Goal: Information Seeking & Learning: Learn about a topic

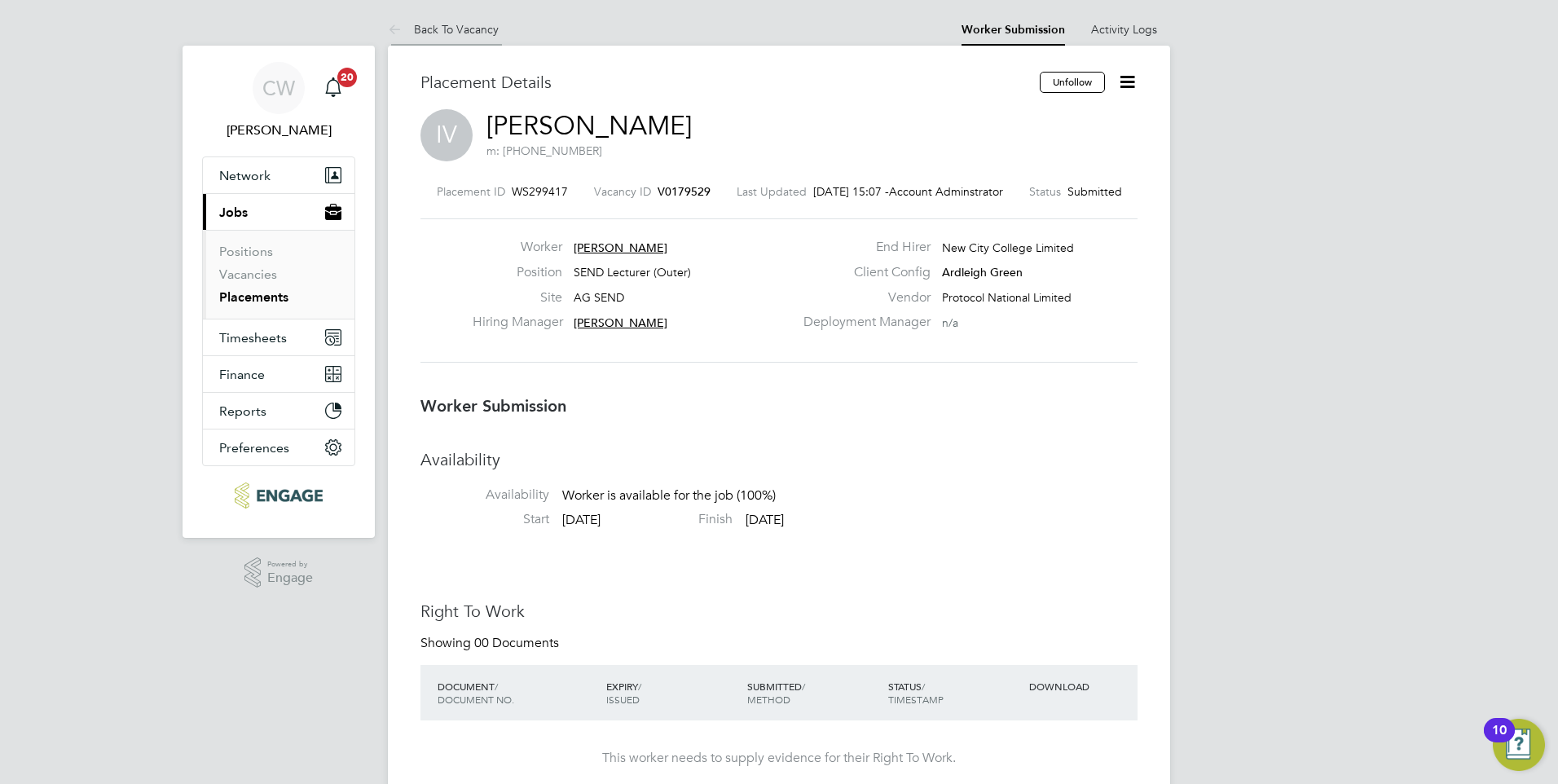
click at [470, 24] on link "Back To Vacancy" at bounding box center [443, 30] width 111 height 15
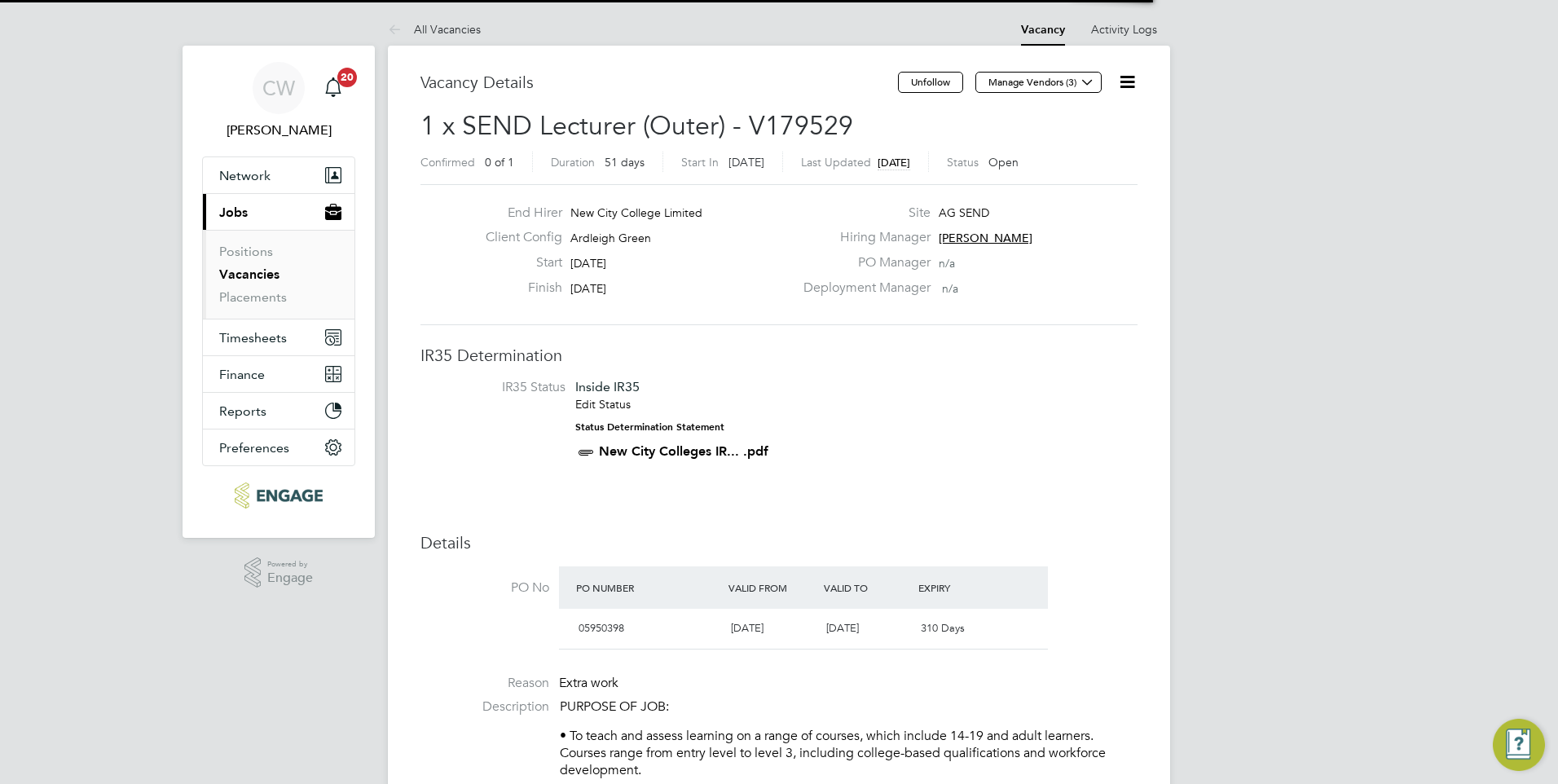
scroll to position [28, 153]
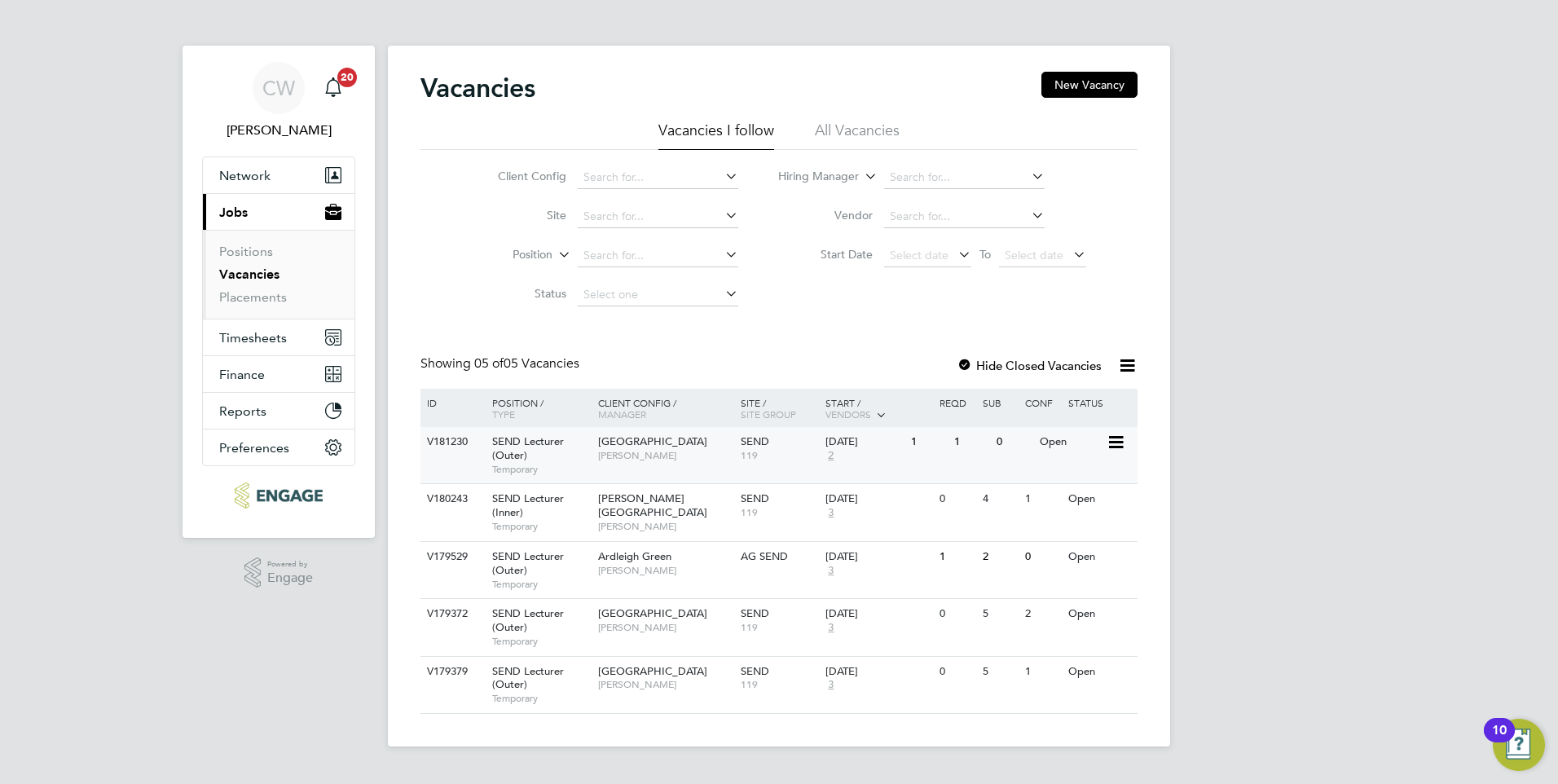
click at [660, 453] on span "[PERSON_NAME]" at bounding box center [665, 455] width 135 height 13
click at [706, 462] on div "[GEOGRAPHIC_DATA] [PERSON_NAME][GEOGRAPHIC_DATA]" at bounding box center [665, 448] width 143 height 43
click at [651, 503] on span "[PERSON_NAME][GEOGRAPHIC_DATA]" at bounding box center [652, 505] width 109 height 28
click at [657, 618] on span "[GEOGRAPHIC_DATA]" at bounding box center [652, 613] width 109 height 14
click at [658, 456] on span "[PERSON_NAME]" at bounding box center [665, 455] width 135 height 13
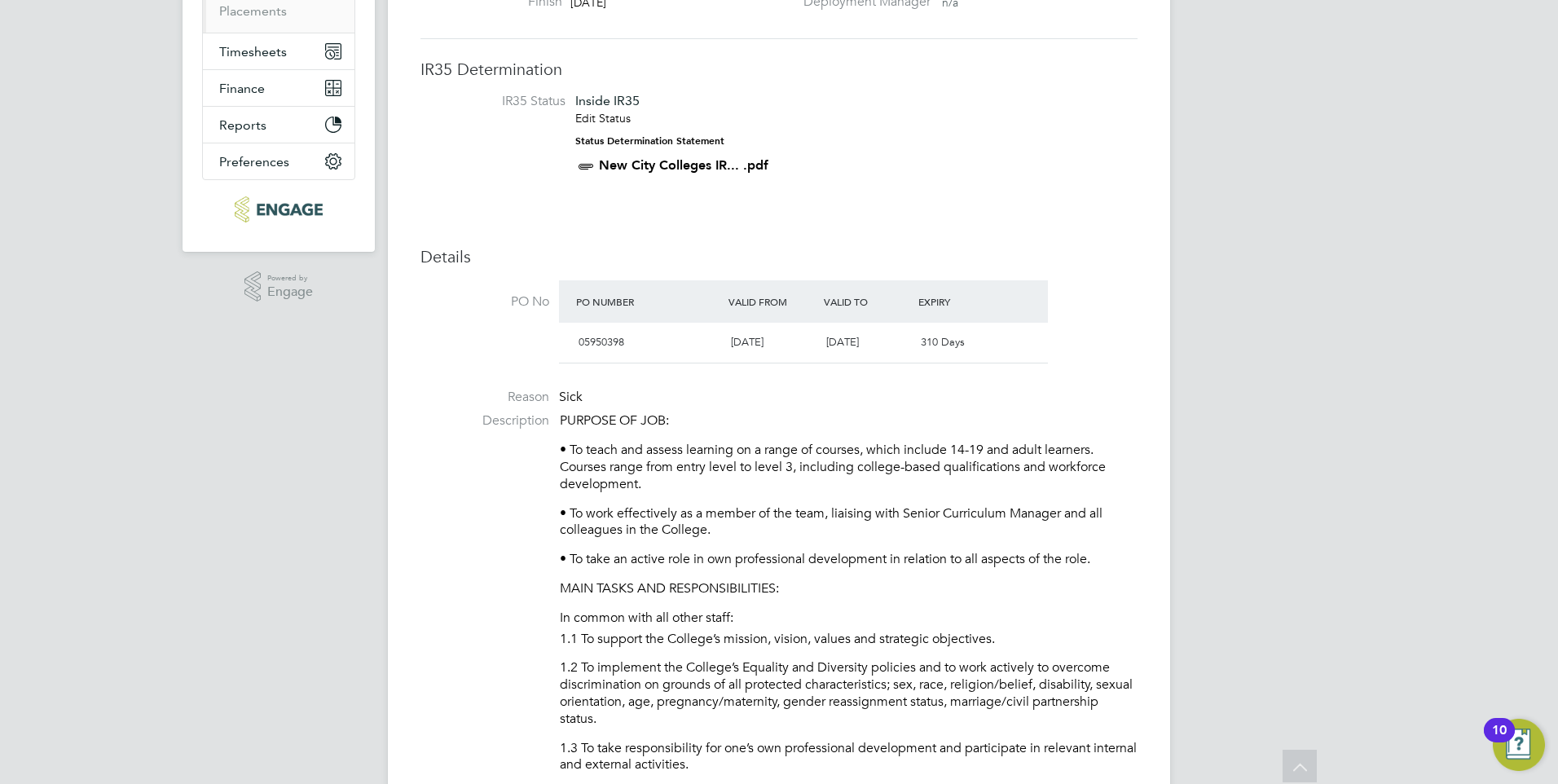
scroll to position [68, 0]
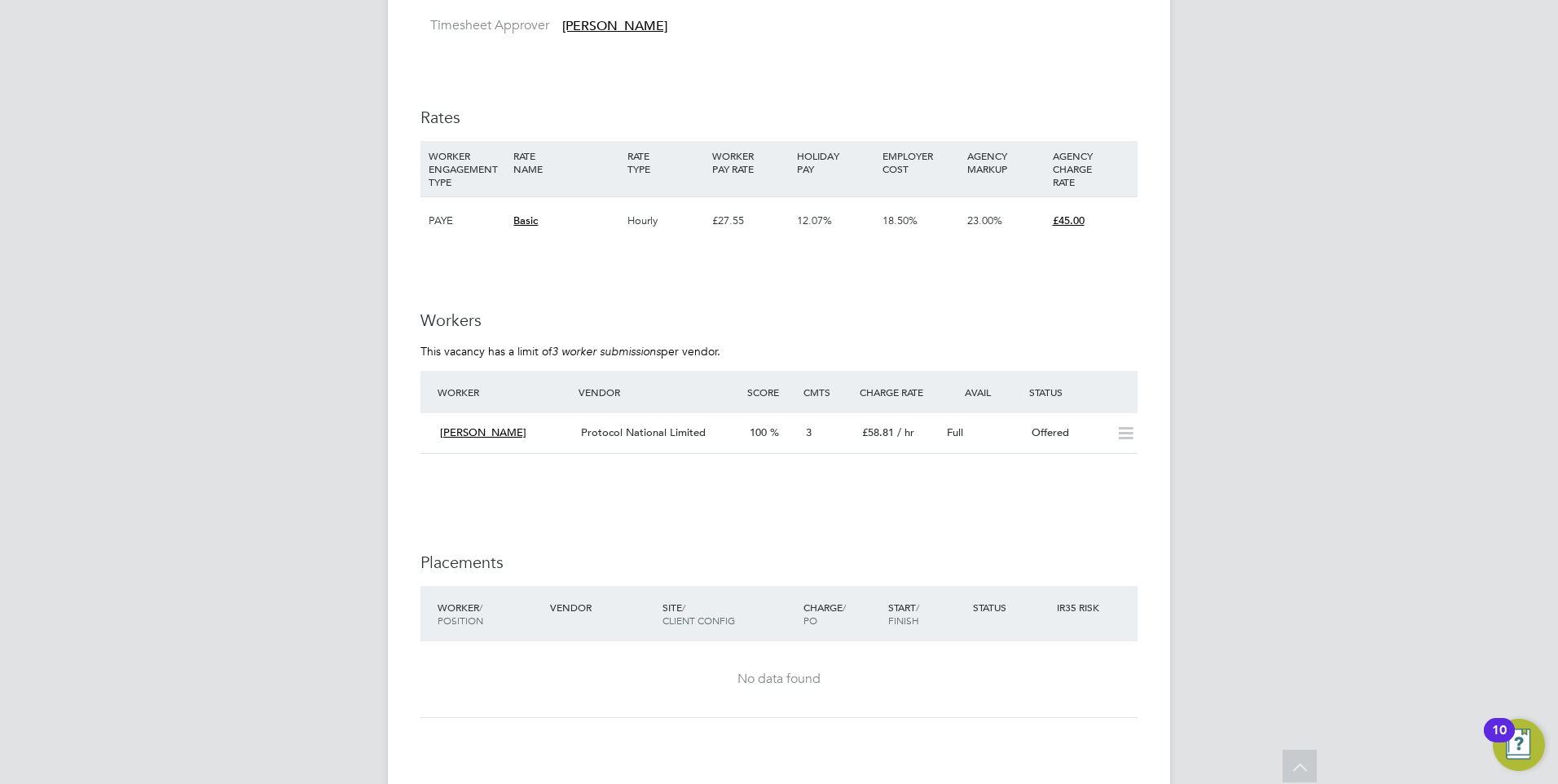
scroll to position [2688, 0]
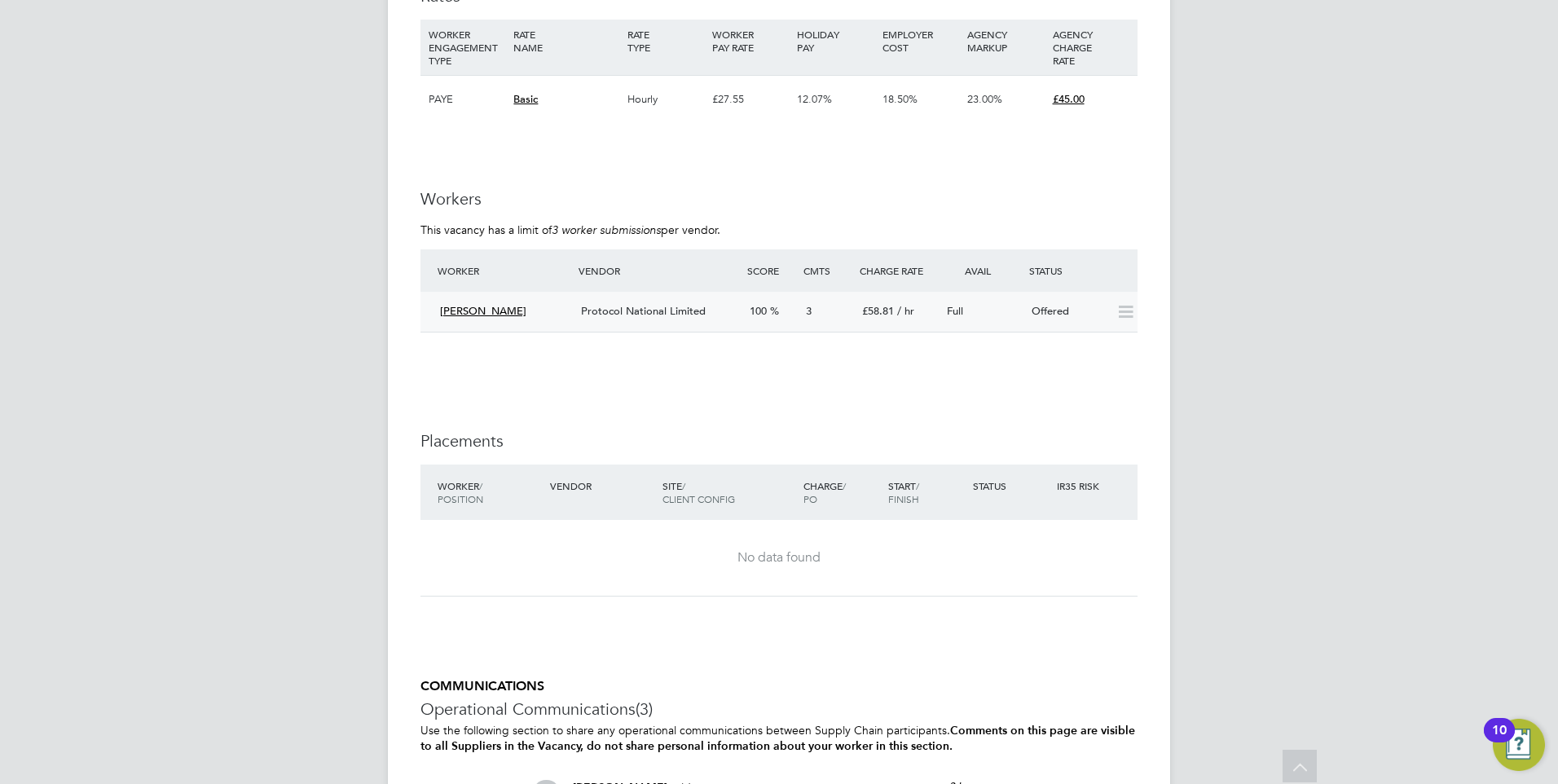
click at [650, 327] on div "Mahfuza Bushra Protocol National Limited 100 3 £58.81 / hr Full Offered" at bounding box center [779, 312] width 717 height 40
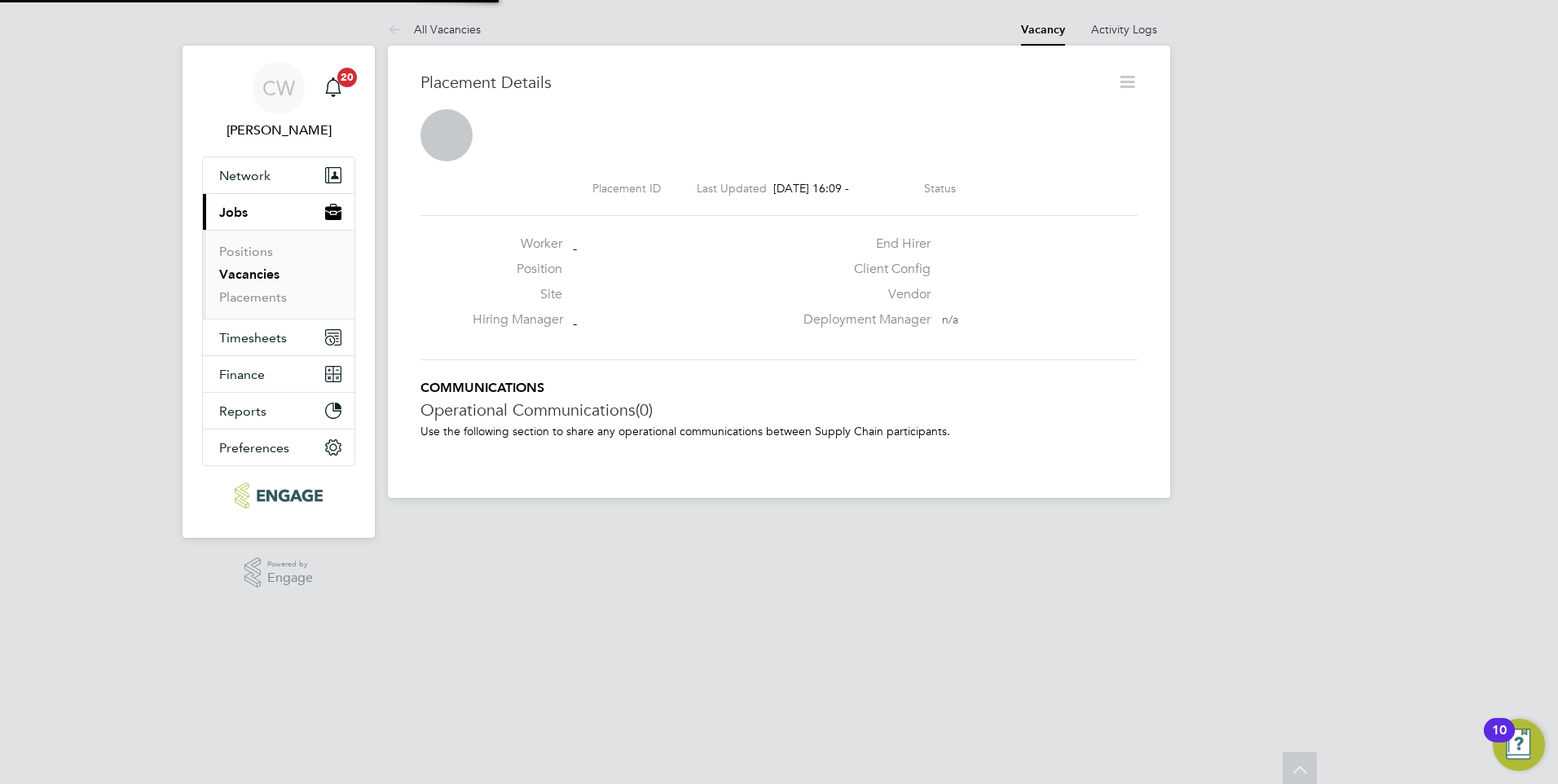
scroll to position [8, 8]
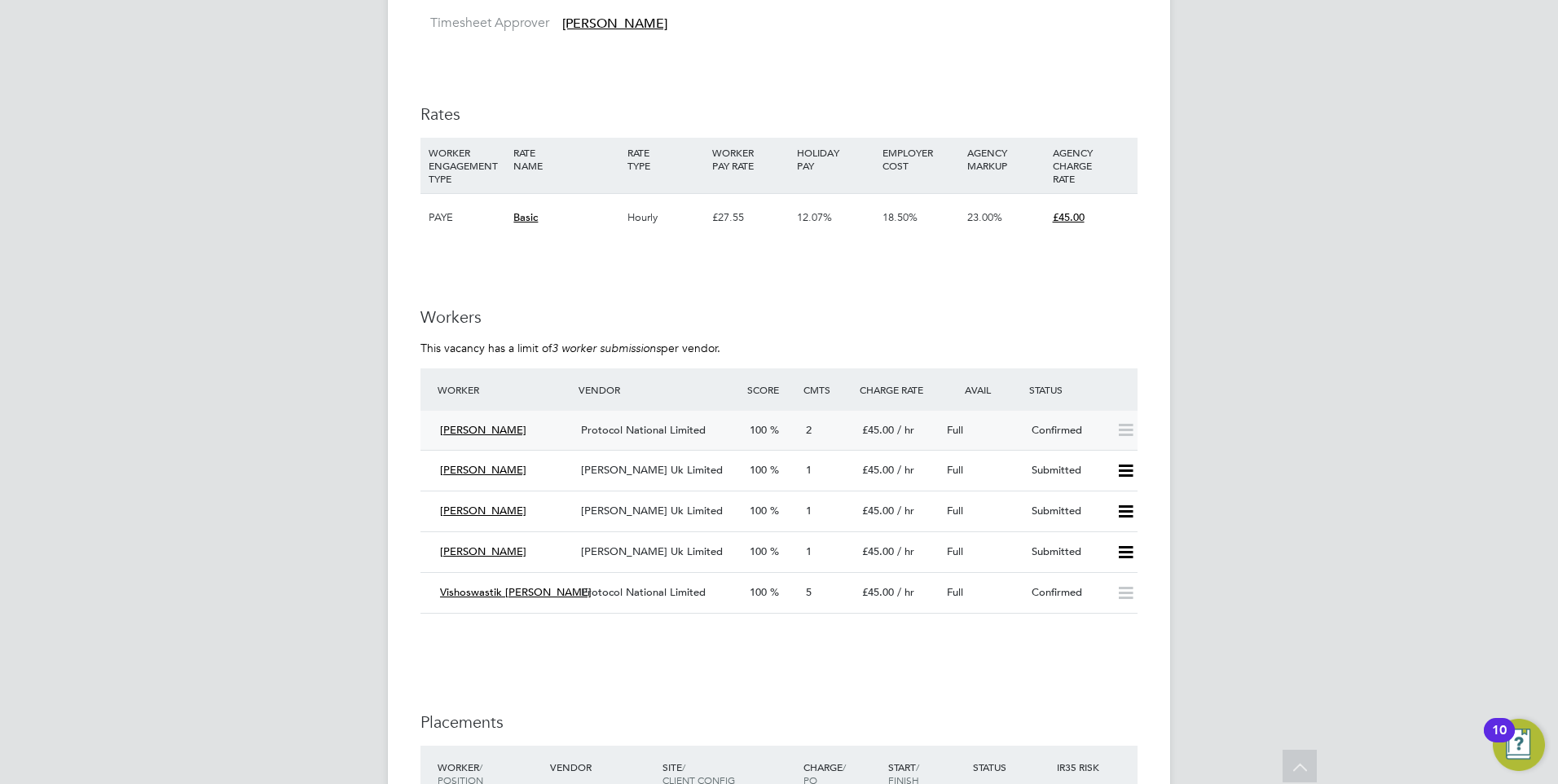
click at [618, 432] on span "Protocol National Limited" at bounding box center [643, 429] width 125 height 14
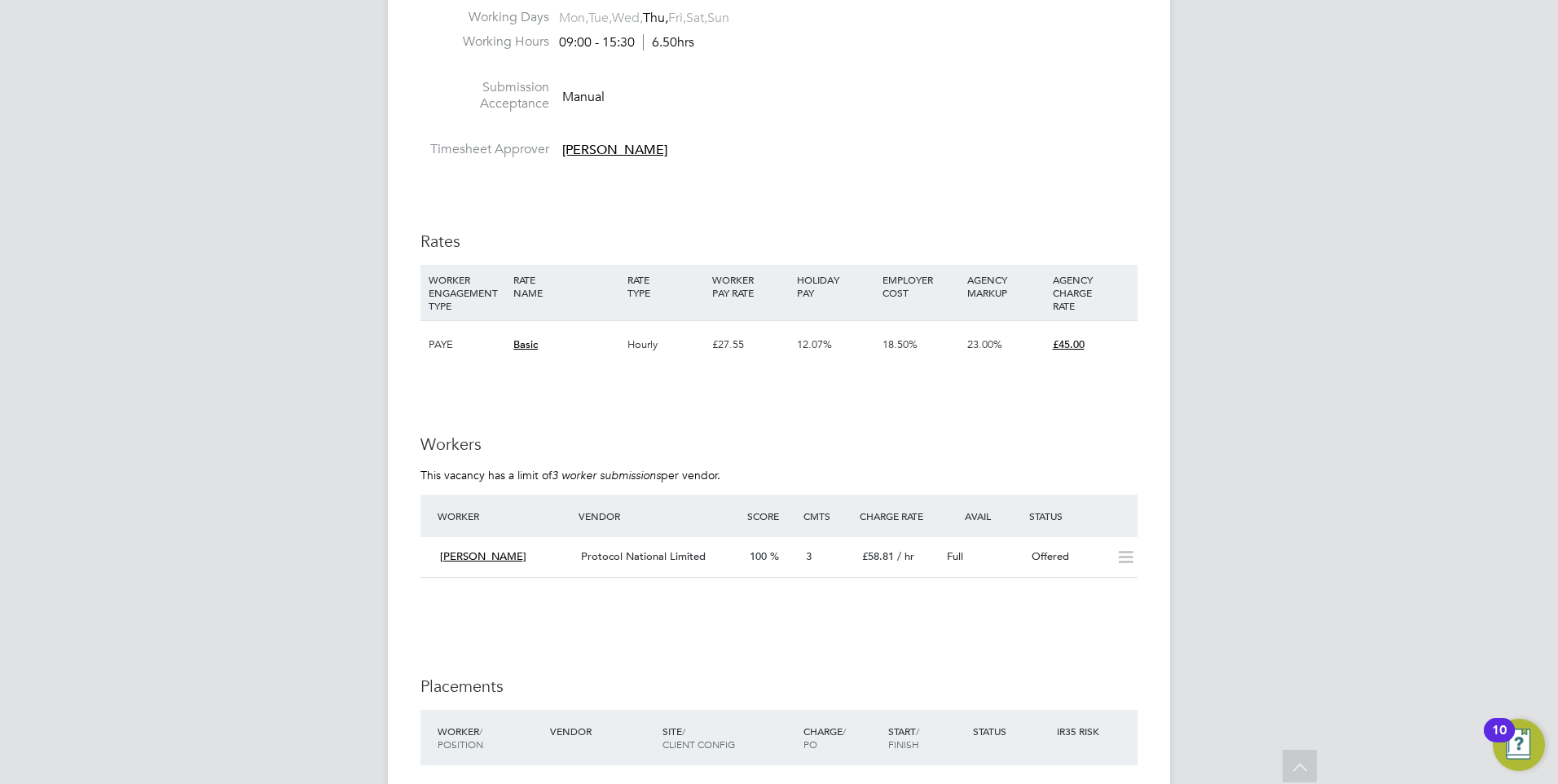
scroll to position [2444, 0]
click at [715, 558] on div "Protocol National Limited" at bounding box center [659, 556] width 169 height 27
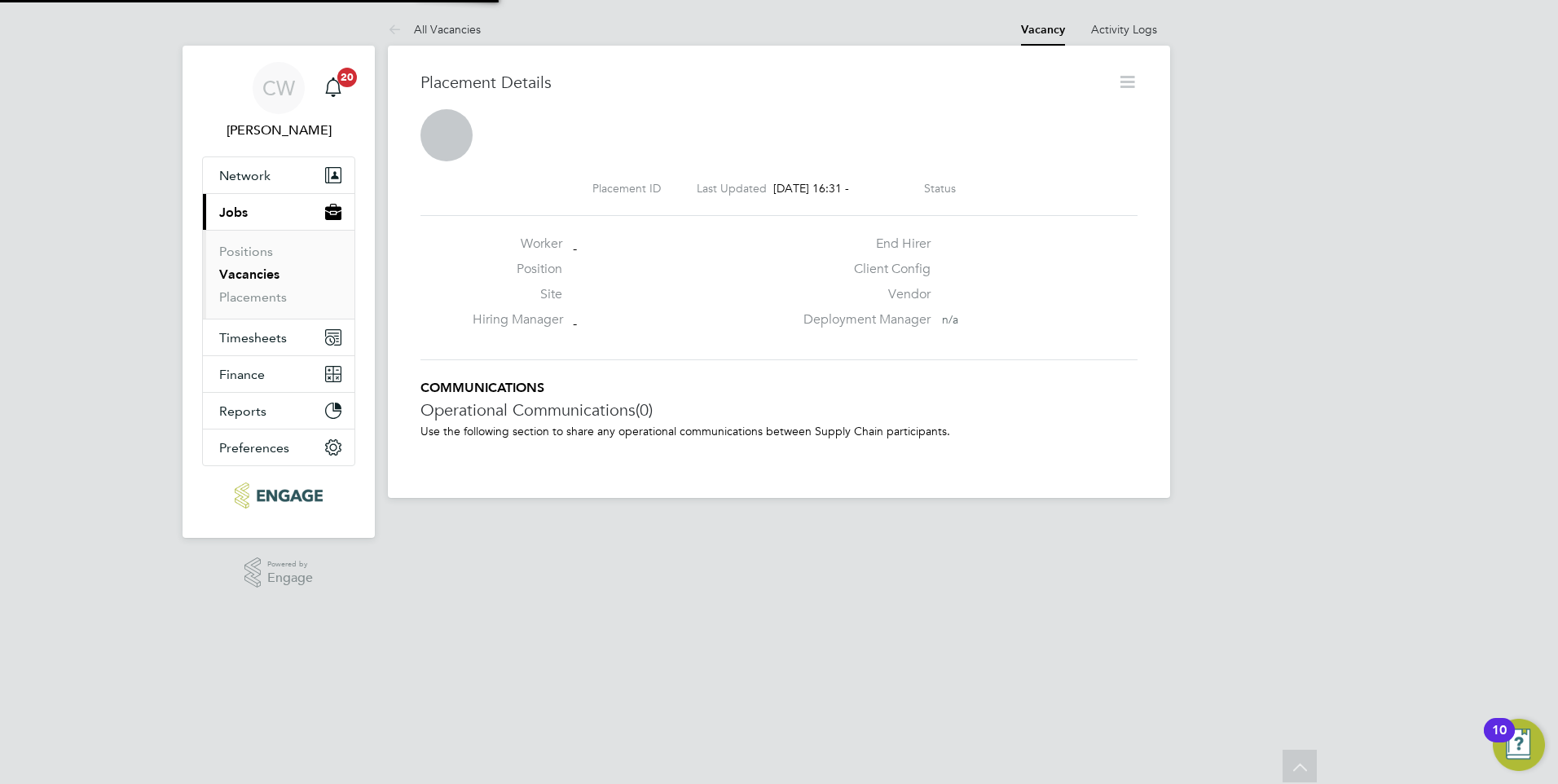
scroll to position [26, 322]
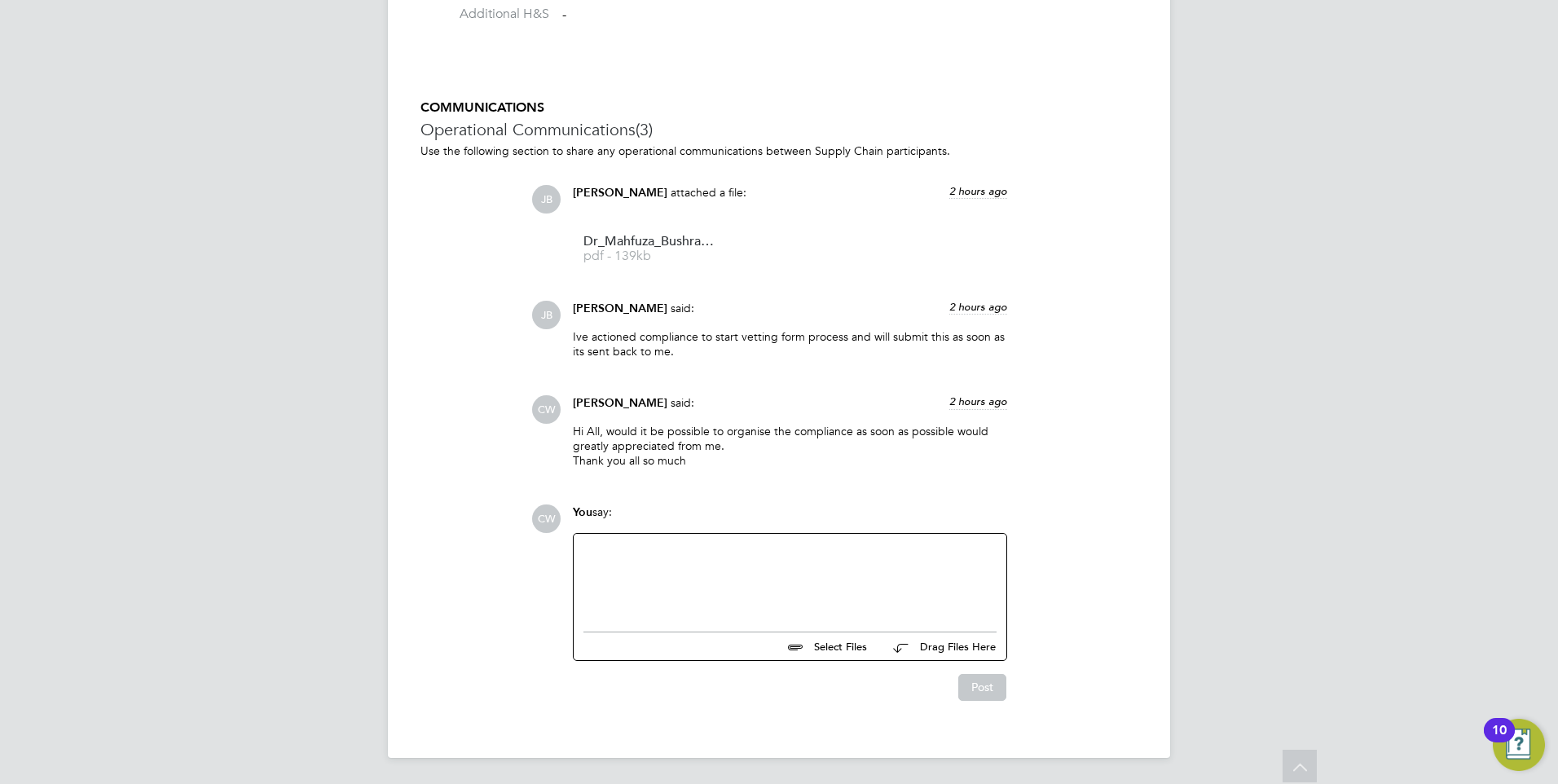
click at [824, 562] on div at bounding box center [790, 577] width 413 height 70
